Goal: Information Seeking & Learning: Learn about a topic

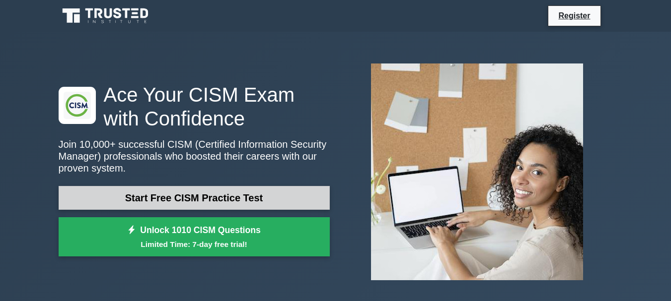
click at [198, 203] on link "Start Free CISM Practice Test" at bounding box center [194, 198] width 271 height 24
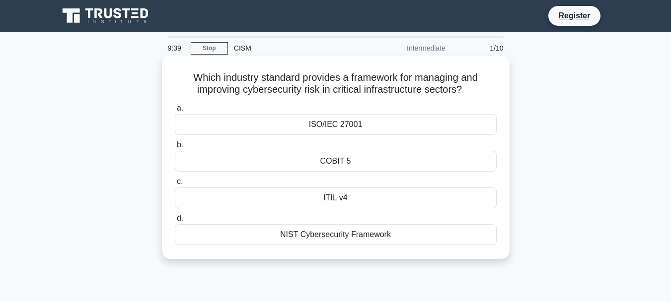
click at [330, 237] on div "NIST Cybersecurity Framework" at bounding box center [336, 234] width 322 height 21
click at [175, 222] on input "d. NIST Cybersecurity Framework" at bounding box center [175, 218] width 0 height 6
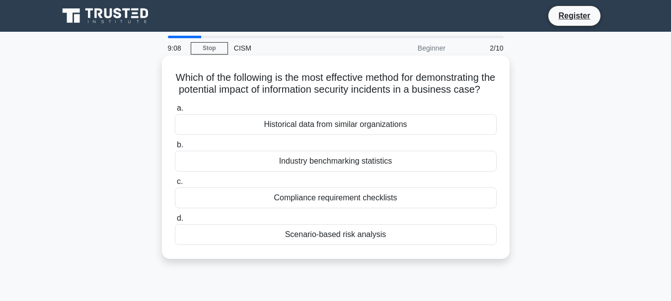
click at [339, 135] on div "Historical data from similar organizations" at bounding box center [336, 124] width 322 height 21
click at [175, 112] on input "a. Historical data from similar organizations" at bounding box center [175, 108] width 0 height 6
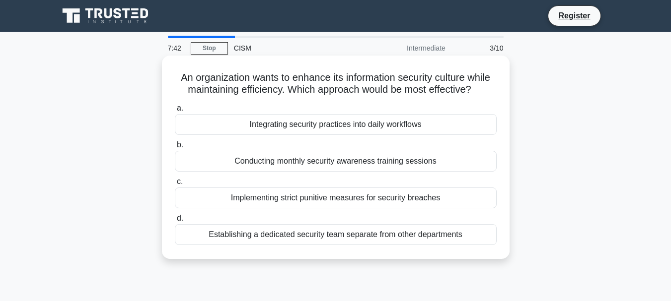
click at [343, 123] on div "Integrating security practices into daily workflows" at bounding box center [336, 124] width 322 height 21
click at [175, 112] on input "a. Integrating security practices into daily workflows" at bounding box center [175, 108] width 0 height 6
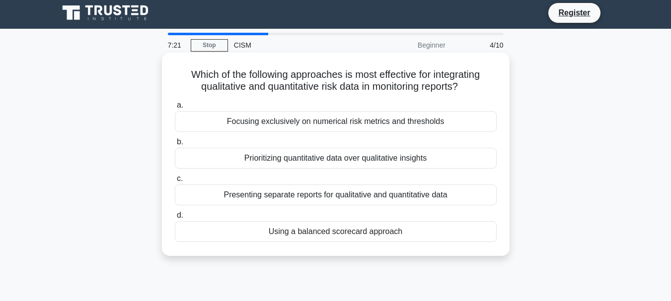
scroll to position [3, 0]
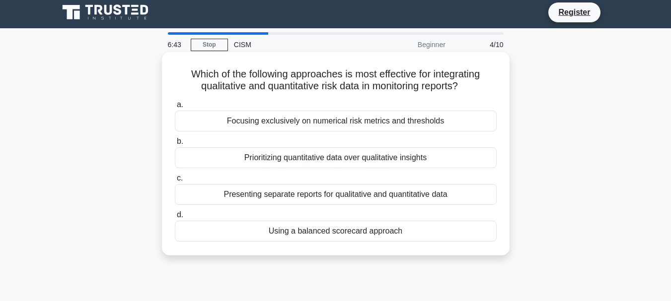
click at [349, 197] on div "Presenting separate reports for qualitative and quantitative data" at bounding box center [336, 194] width 322 height 21
click at [175, 182] on input "c. Presenting separate reports for qualitative and quantitative data" at bounding box center [175, 178] width 0 height 6
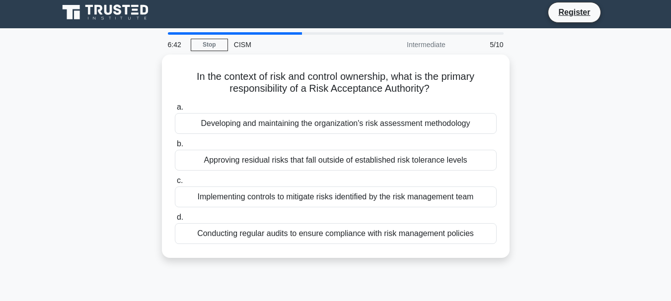
scroll to position [0, 0]
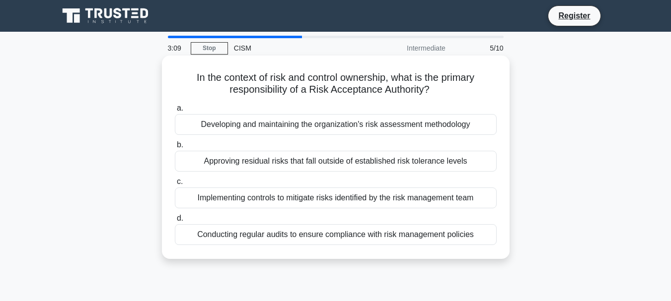
click at [372, 198] on div "Implementing controls to mitigate risks identified by the risk management team" at bounding box center [336, 198] width 322 height 21
click at [175, 185] on input "c. Implementing controls to mitigate risks identified by the risk management te…" at bounding box center [175, 182] width 0 height 6
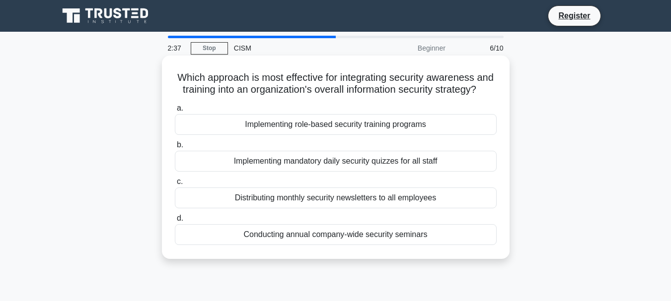
click at [349, 135] on div "Implementing role-based security training programs" at bounding box center [336, 124] width 322 height 21
click at [175, 112] on input "a. Implementing role-based security training programs" at bounding box center [175, 108] width 0 height 6
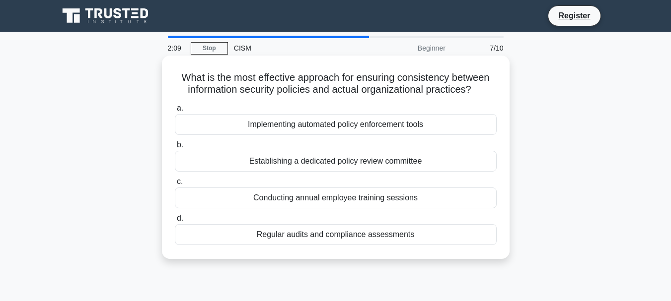
click at [348, 201] on div "Conducting annual employee training sessions" at bounding box center [336, 198] width 322 height 21
click at [175, 185] on input "c. Conducting annual employee training sessions" at bounding box center [175, 182] width 0 height 6
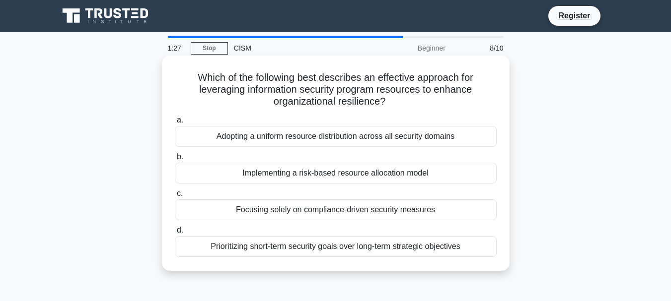
click at [358, 178] on div "Implementing a risk-based resource allocation model" at bounding box center [336, 173] width 322 height 21
click at [175, 160] on input "b. Implementing a risk-based resource allocation model" at bounding box center [175, 157] width 0 height 6
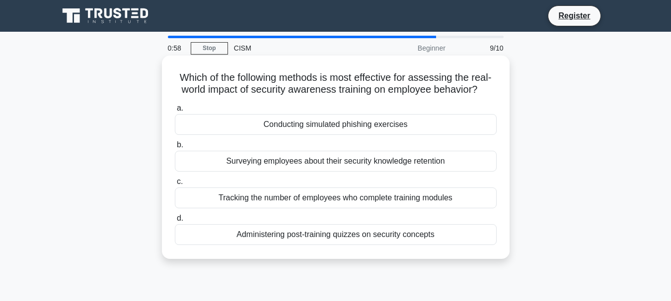
click at [347, 125] on div "Conducting simulated phishing exercises" at bounding box center [336, 124] width 322 height 21
click at [175, 112] on input "a. Conducting simulated phishing exercises" at bounding box center [175, 108] width 0 height 6
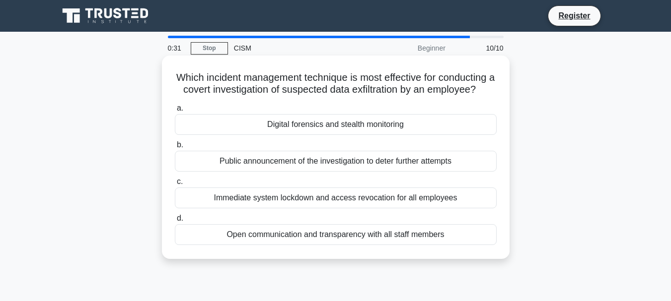
click at [346, 135] on div "Digital forensics and stealth monitoring" at bounding box center [336, 124] width 322 height 21
click at [175, 112] on input "a. Digital forensics and stealth monitoring" at bounding box center [175, 108] width 0 height 6
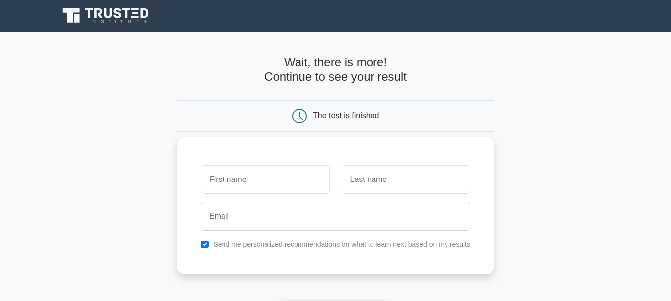
click at [266, 183] on input "text" at bounding box center [265, 179] width 129 height 29
click at [372, 177] on input "text" at bounding box center [406, 179] width 129 height 29
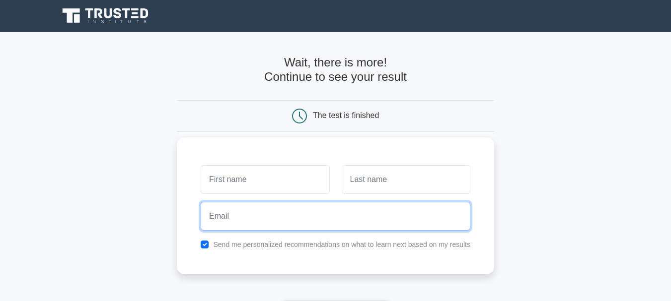
click at [271, 215] on input "email" at bounding box center [336, 216] width 270 height 29
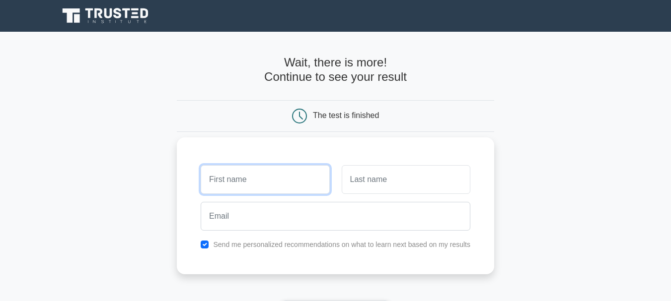
click at [260, 178] on input "text" at bounding box center [265, 179] width 129 height 29
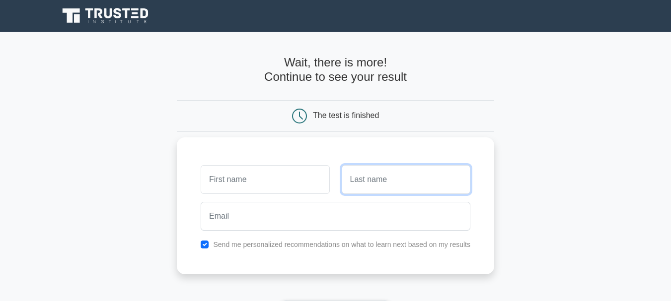
click at [432, 178] on input "text" at bounding box center [406, 179] width 129 height 29
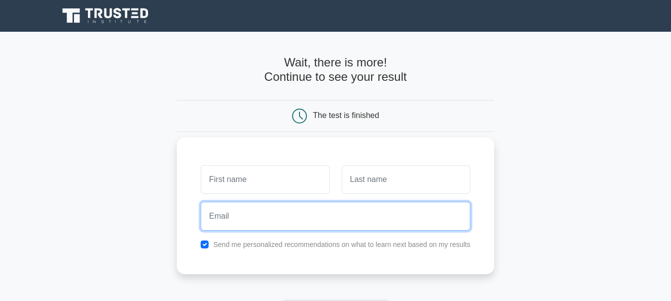
click at [364, 213] on input "email" at bounding box center [336, 216] width 270 height 29
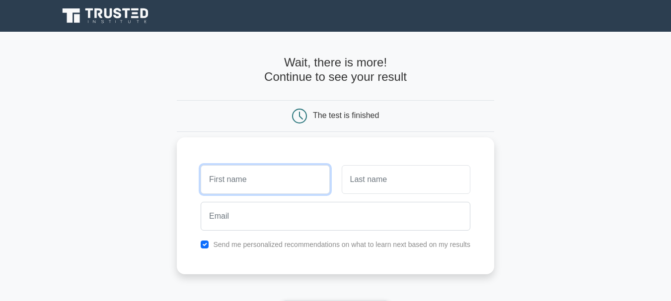
click at [257, 184] on input "text" at bounding box center [265, 179] width 129 height 29
type input "jitendra"
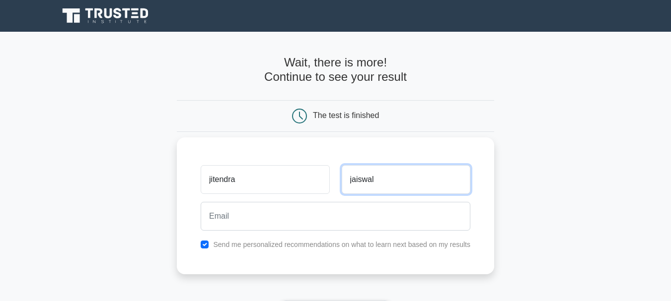
type input "jaiswal"
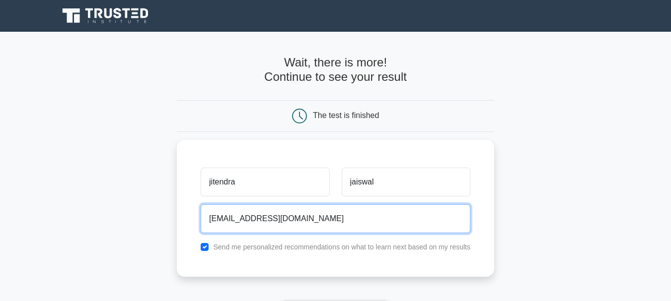
type input "[EMAIL_ADDRESS][DOMAIN_NAME]"
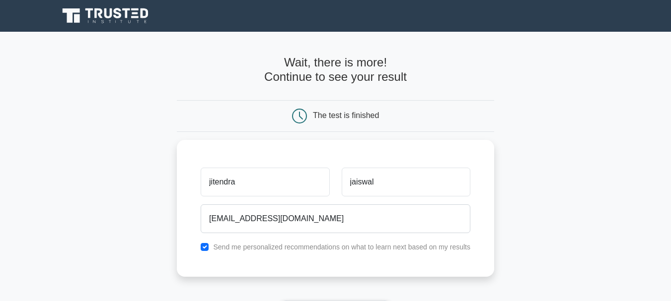
click at [602, 215] on main "Wait, there is more! Continue to see your result The test is finished [GEOGRAPH…" at bounding box center [335, 210] width 671 height 357
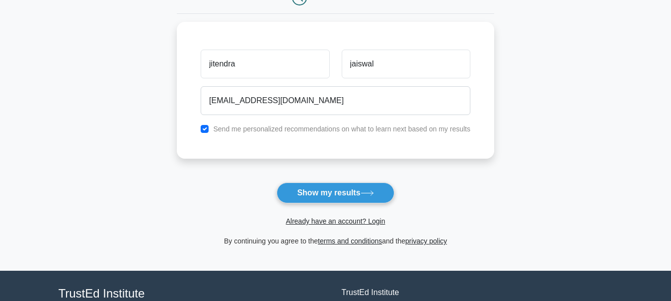
scroll to position [119, 0]
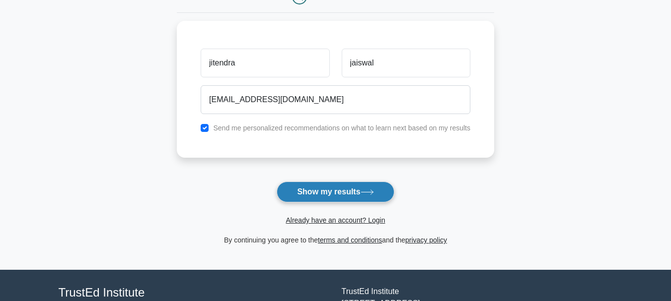
click at [348, 190] on button "Show my results" at bounding box center [335, 192] width 117 height 21
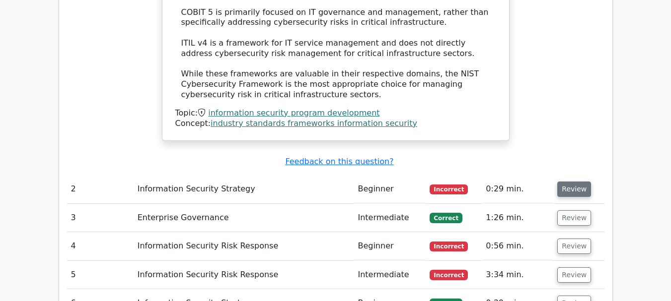
scroll to position [1370, 0]
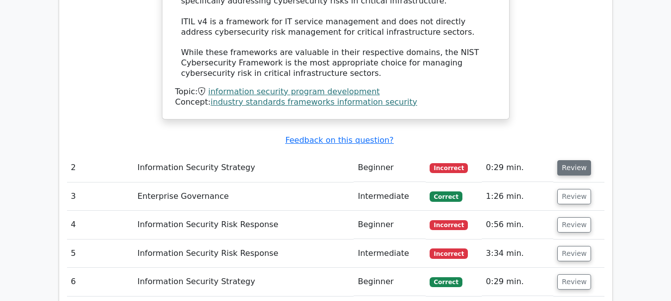
click at [570, 160] on button "Review" at bounding box center [574, 167] width 34 height 15
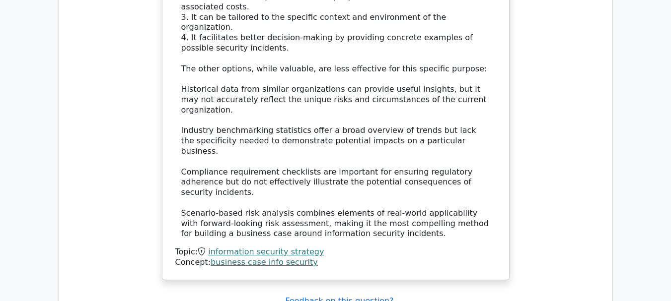
scroll to position [2006, 0]
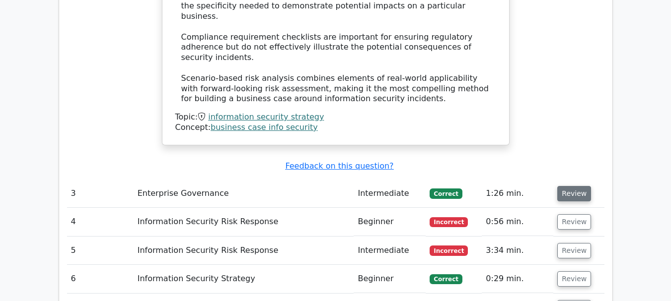
click at [571, 186] on button "Review" at bounding box center [574, 193] width 34 height 15
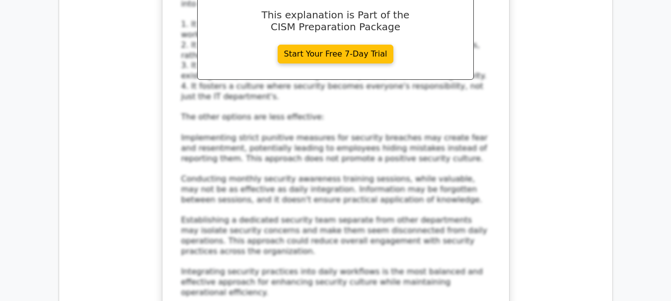
scroll to position [2482, 0]
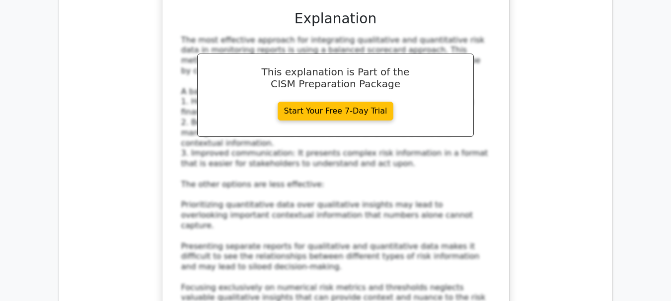
scroll to position [3058, 0]
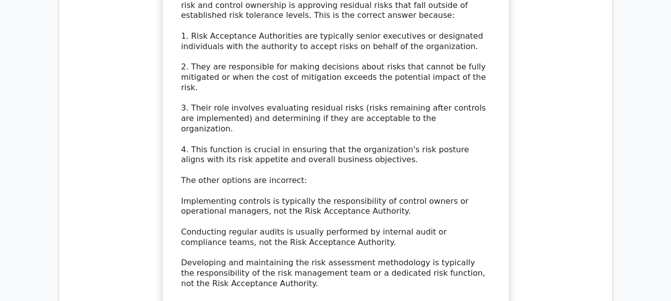
scroll to position [3813, 0]
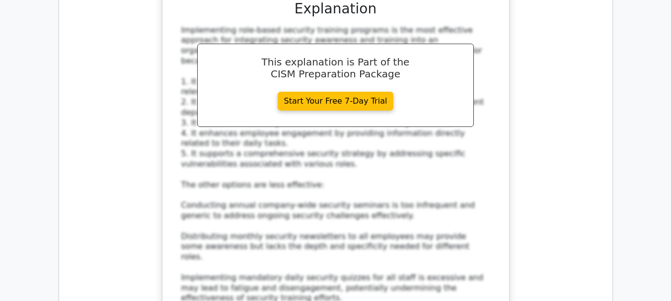
scroll to position [4408, 0]
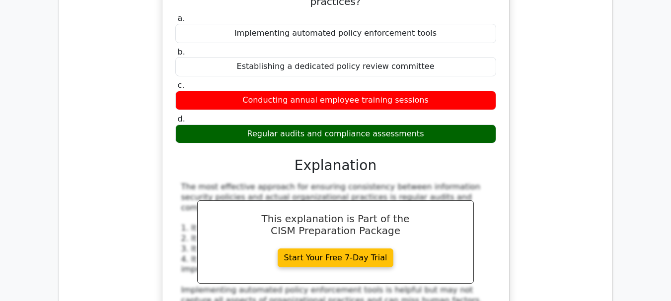
scroll to position [4965, 0]
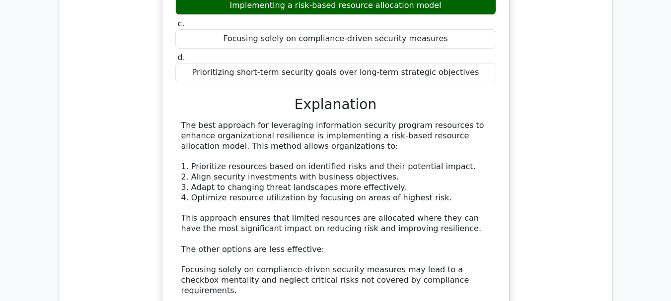
scroll to position [5560, 0]
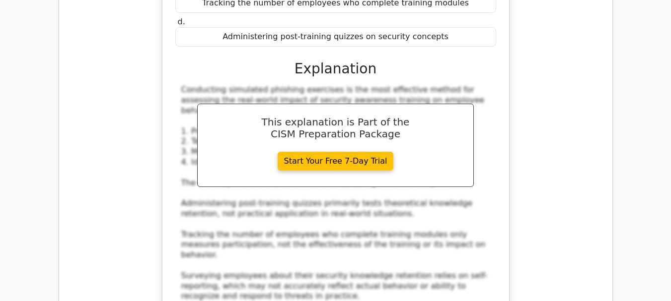
scroll to position [6176, 0]
